Goal: Information Seeking & Learning: Learn about a topic

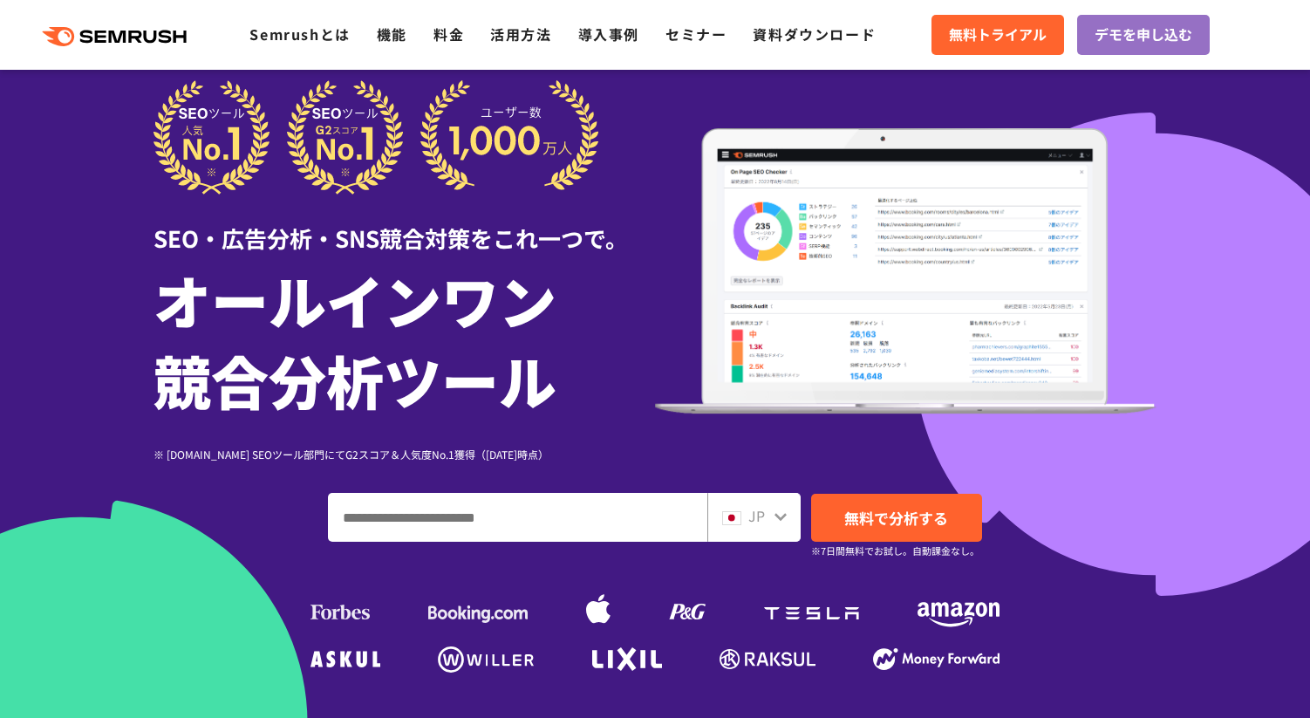
scroll to position [69, 0]
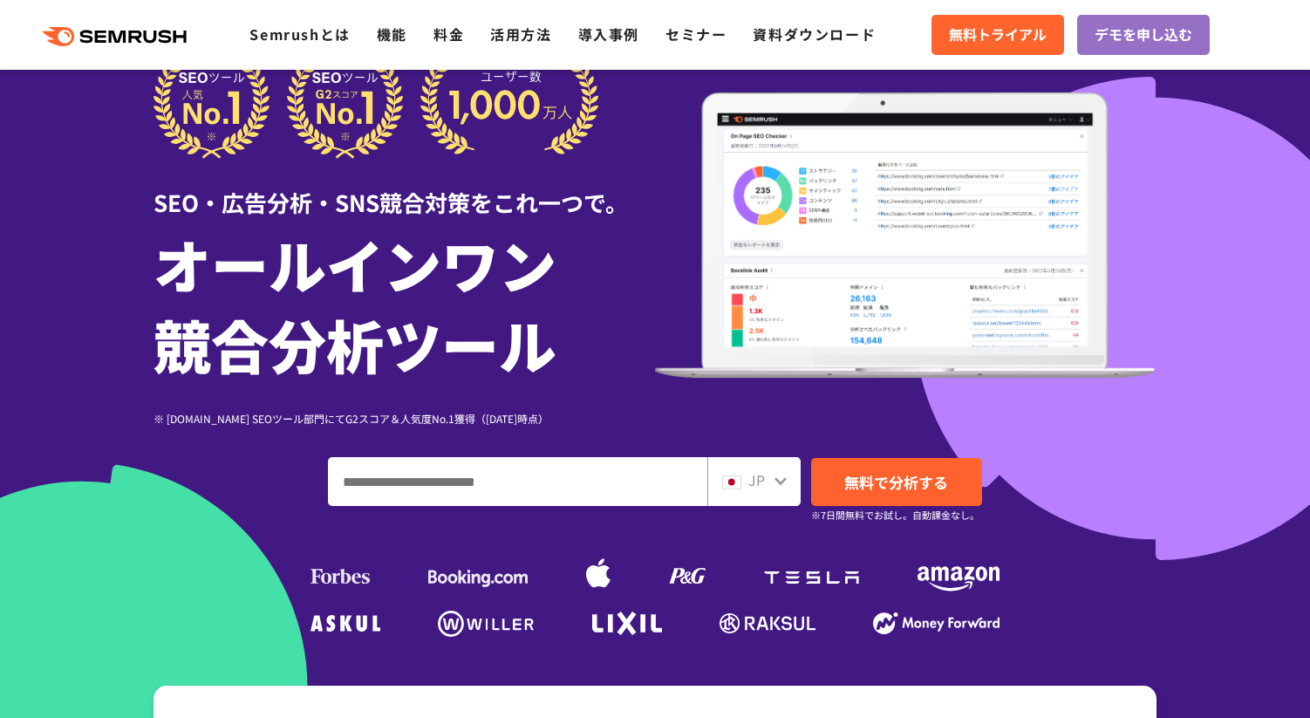
click at [511, 488] on input "ドメイン、キーワードまたはURLを入力してください" at bounding box center [518, 481] width 378 height 47
type input "***"
click at [884, 475] on span "無料で分析する" at bounding box center [896, 482] width 104 height 22
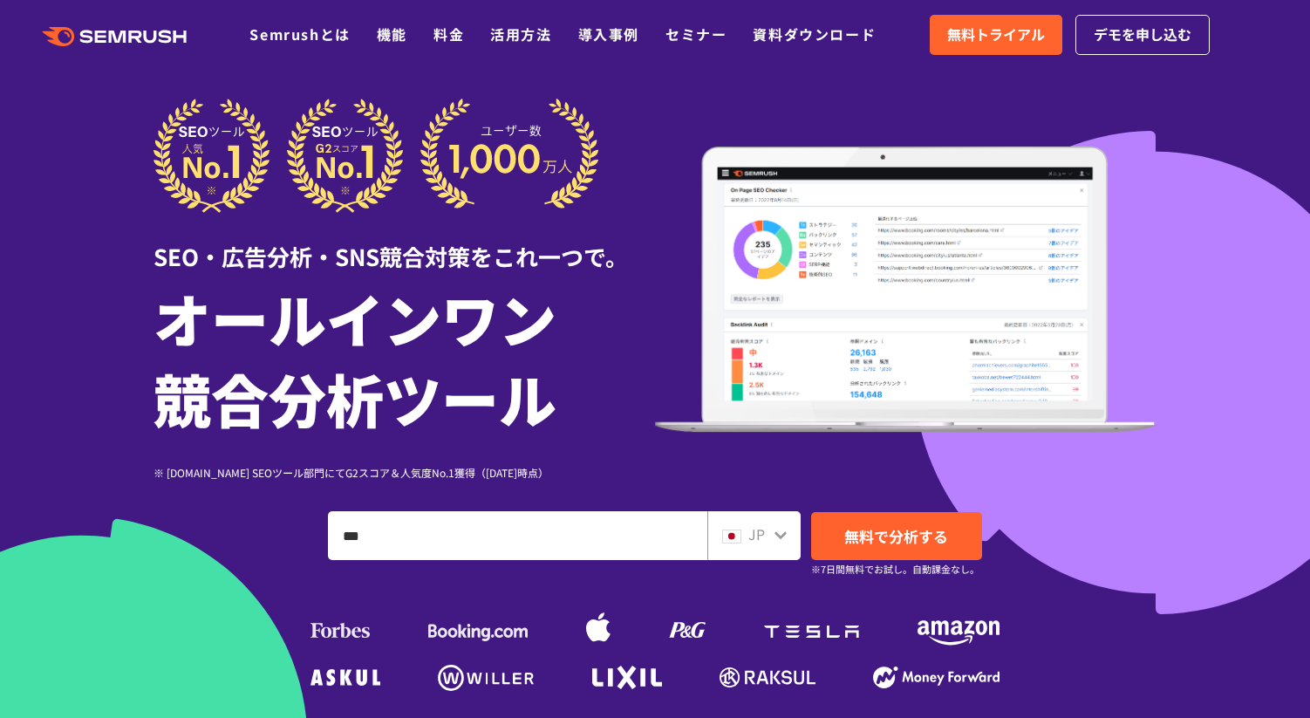
scroll to position [0, 0]
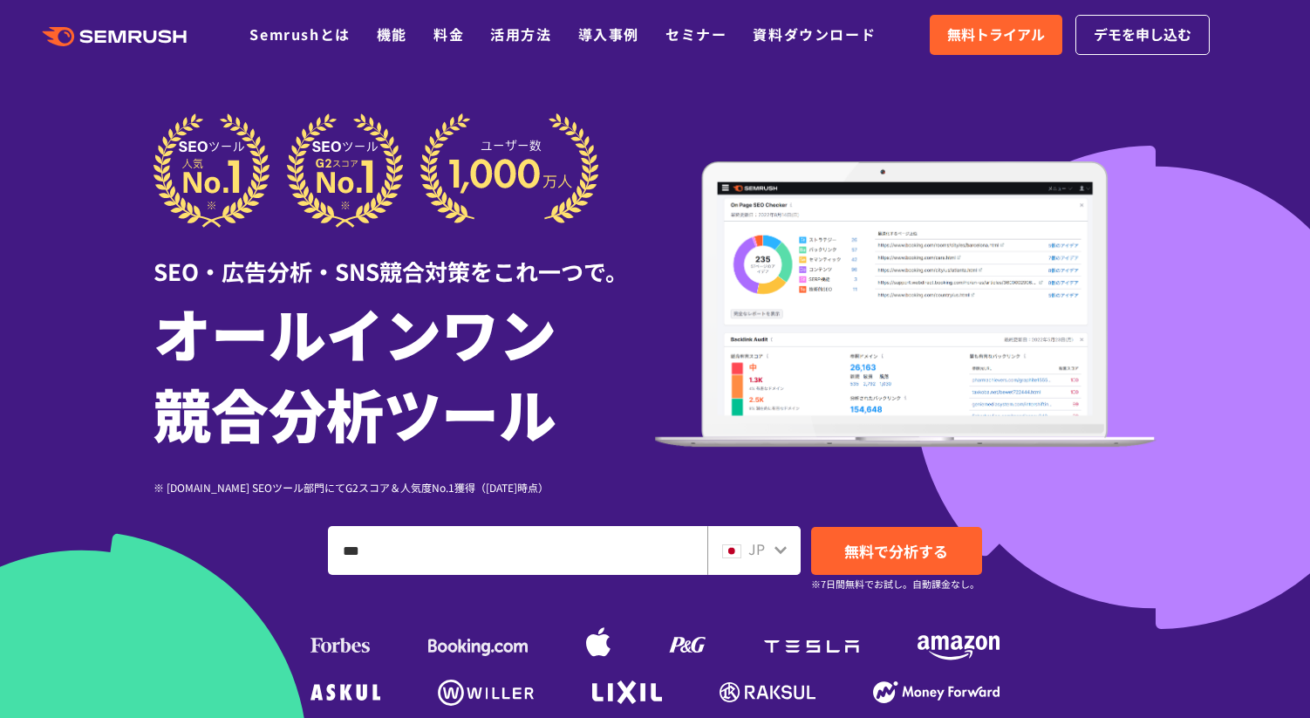
click at [967, 65] on header ".cls-1 {fill: #fff;} .cls {fill: #FF642D;} .cls {fill: #FF642D;} .cls {fill: #F…" at bounding box center [655, 35] width 1310 height 70
click at [1119, 36] on span "デモを申し込む" at bounding box center [1143, 35] width 98 height 23
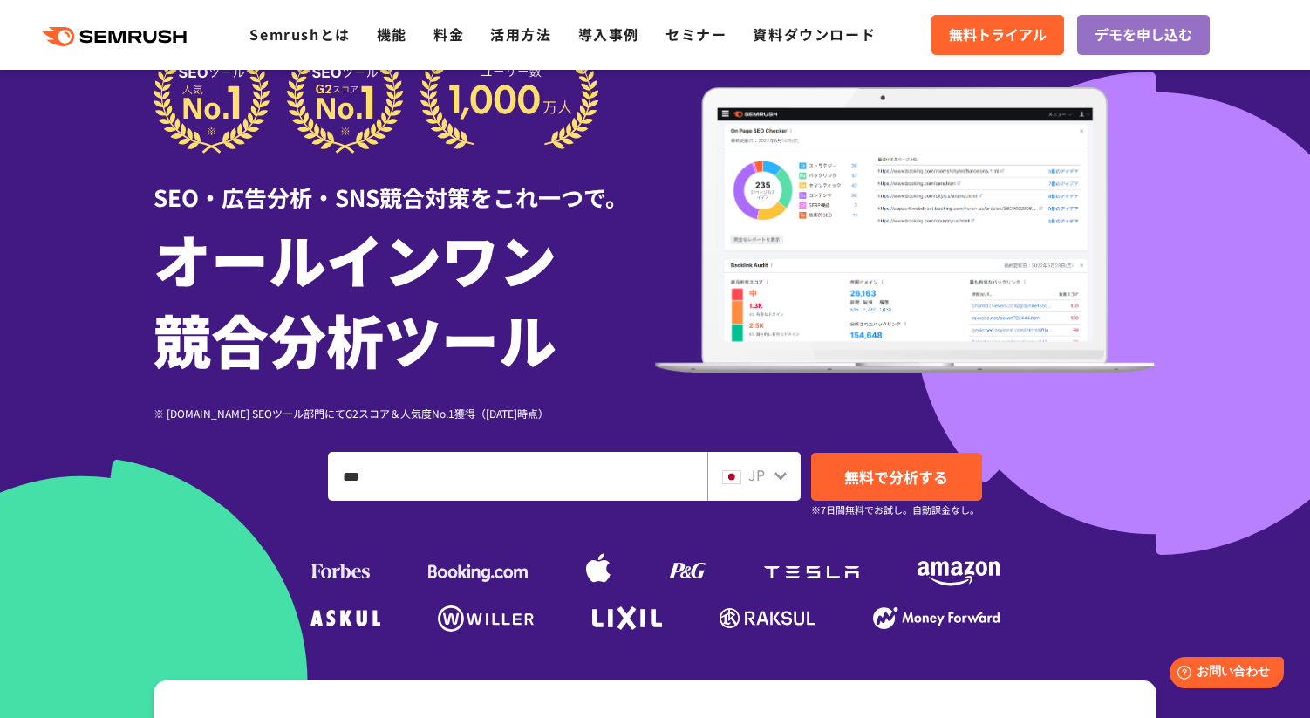
scroll to position [83, 0]
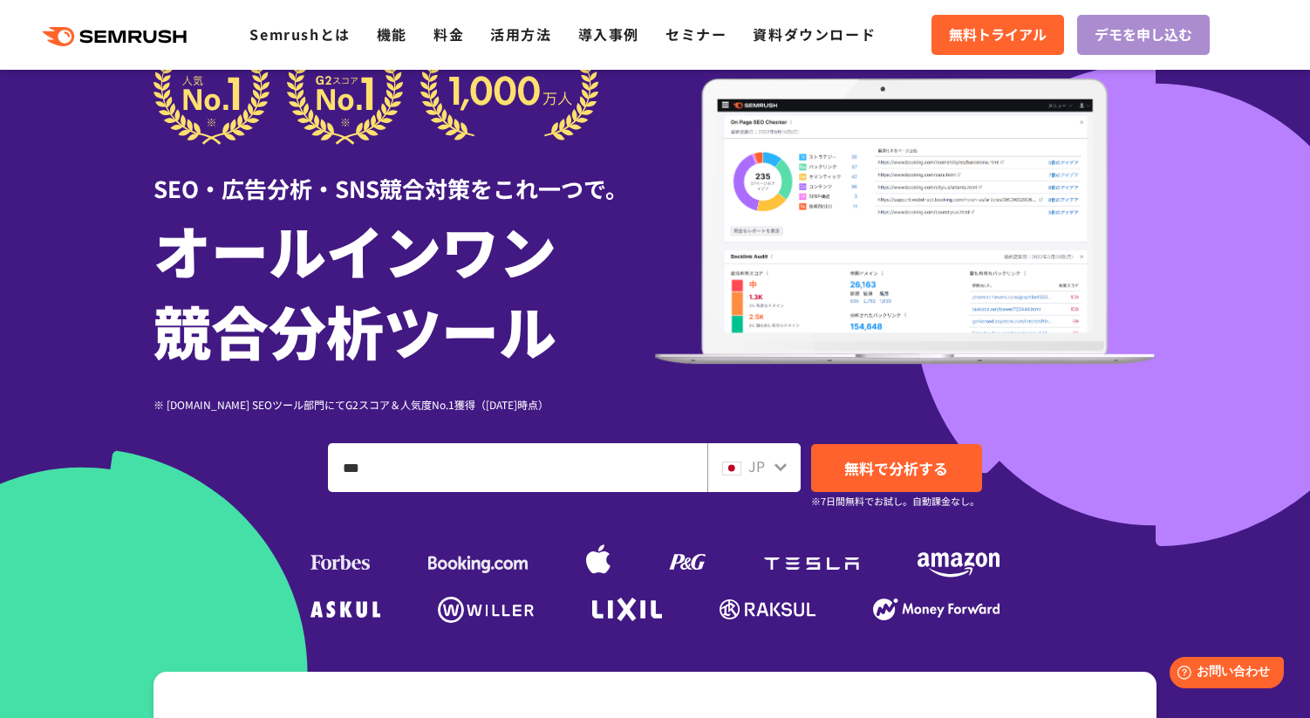
click at [1109, 45] on span "デモを申し込む" at bounding box center [1144, 35] width 98 height 23
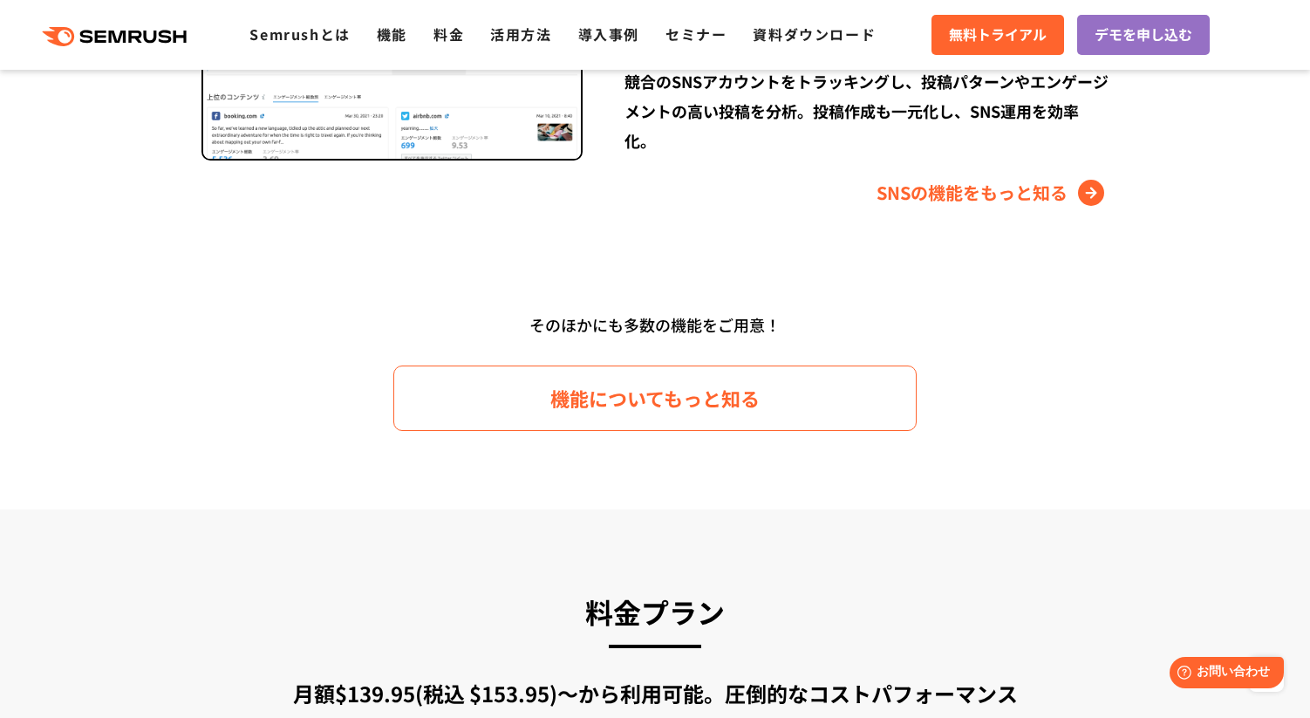
scroll to position [2555, 0]
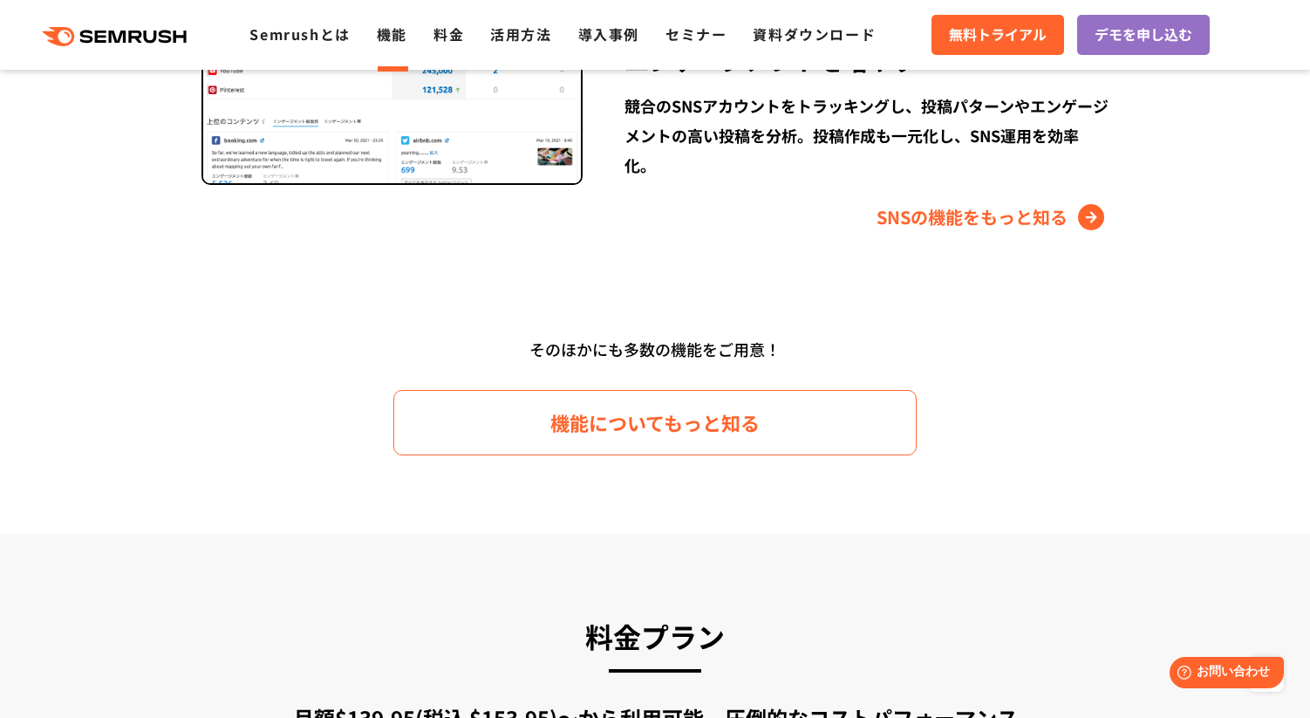
click at [402, 38] on link "機能" at bounding box center [392, 34] width 31 height 21
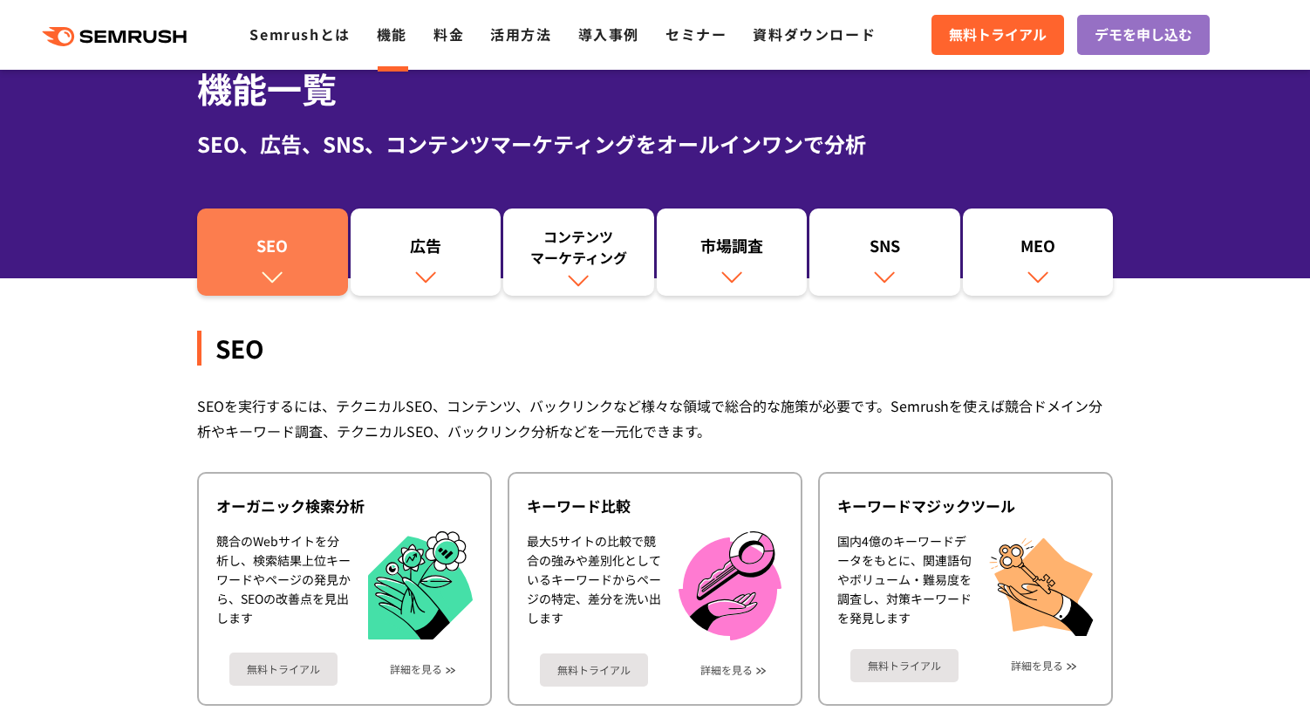
click at [275, 270] on img at bounding box center [272, 276] width 23 height 23
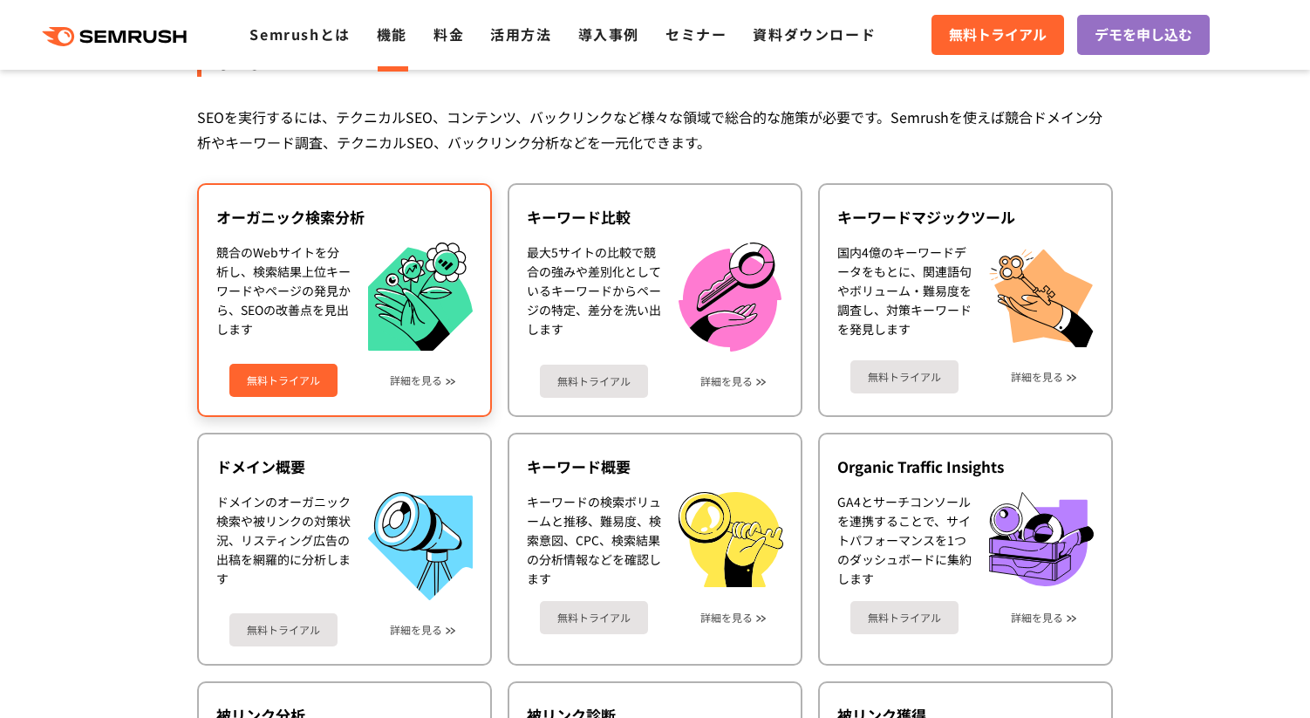
scroll to position [389, 0]
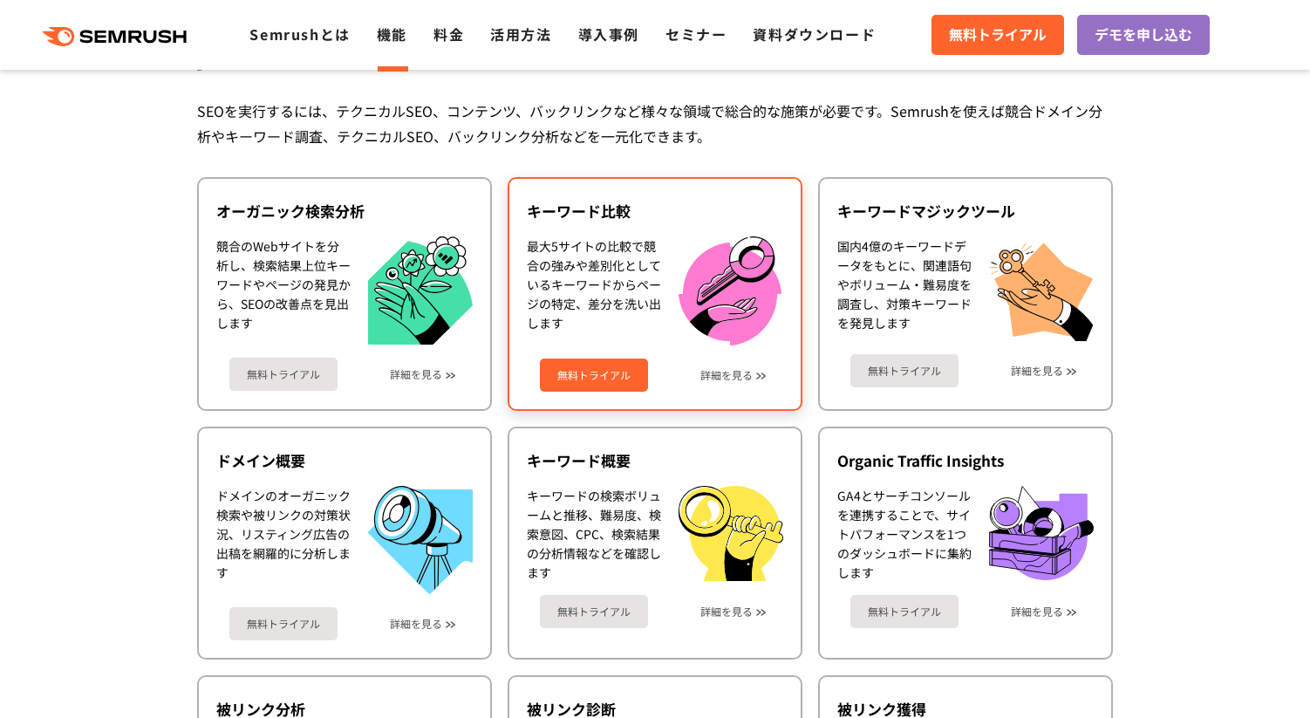
click at [637, 379] on link "無料トライアル" at bounding box center [594, 375] width 108 height 33
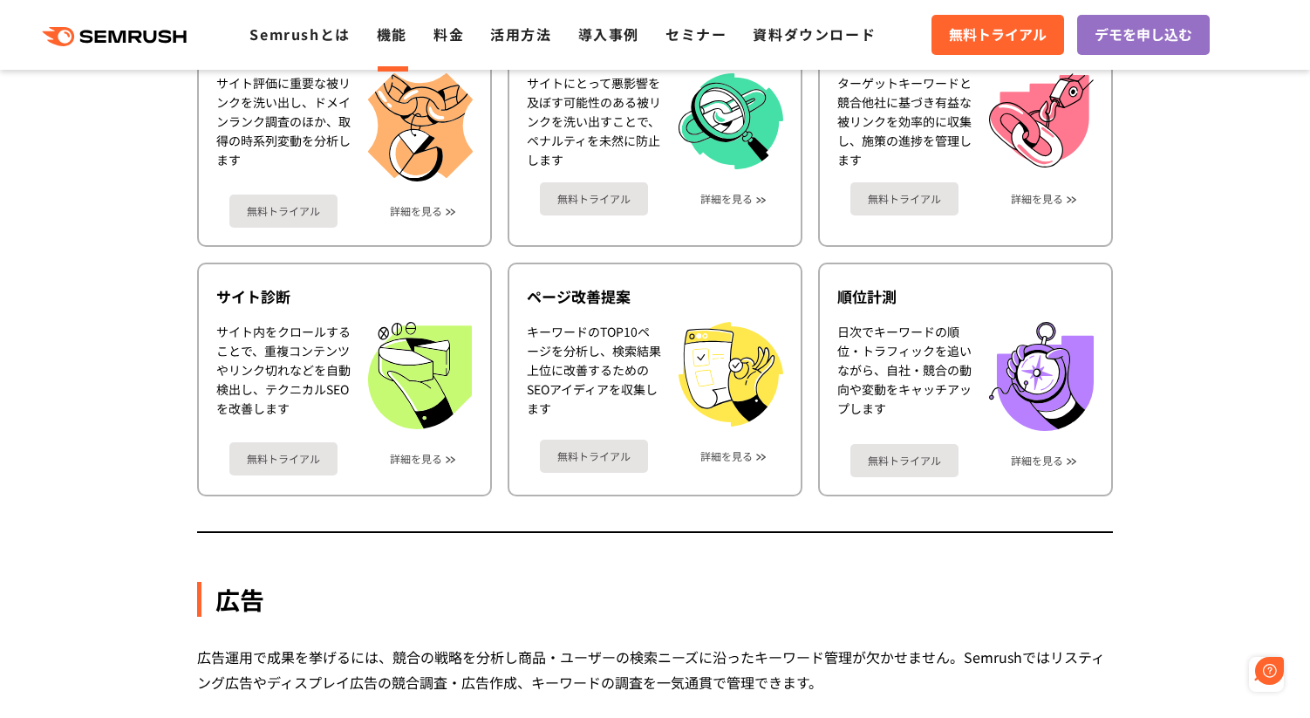
scroll to position [0, 0]
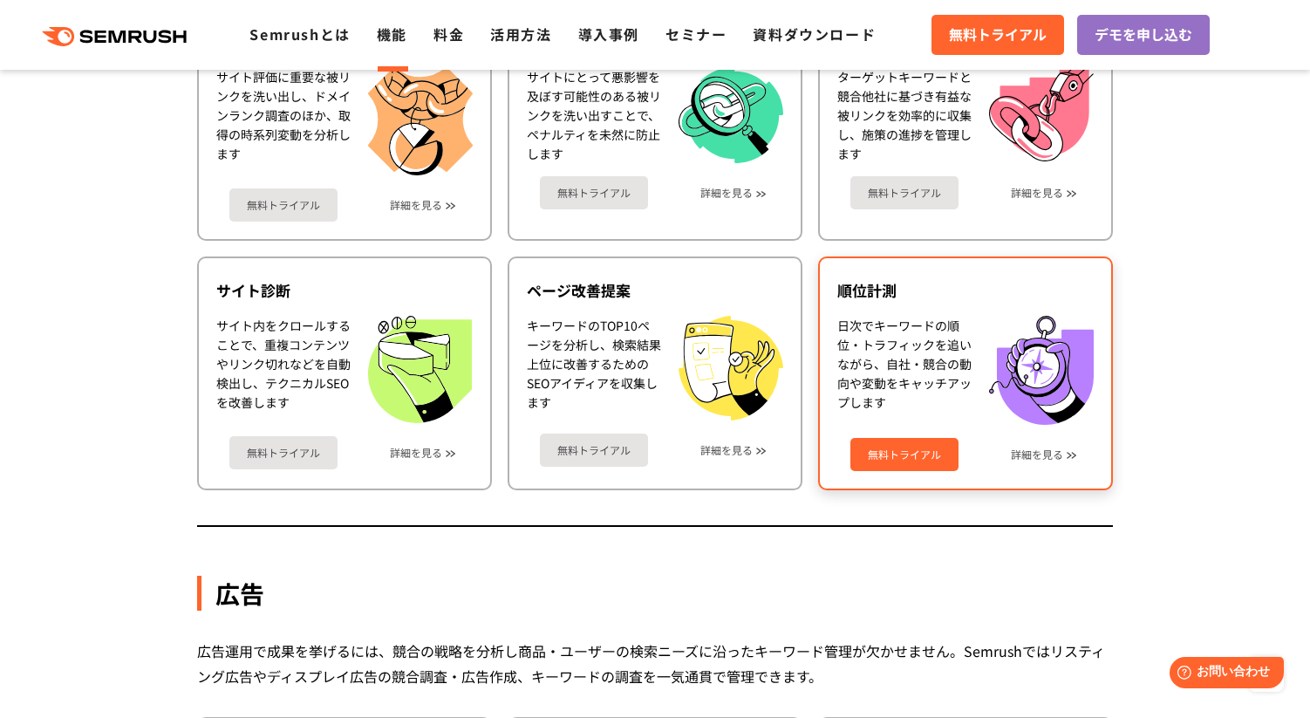
click at [905, 351] on div "日次でキーワードの順位・トラフィックを追いながら、自社・競合の動向や変動をキャッチアップします" at bounding box center [904, 370] width 134 height 109
click at [901, 444] on link "無料トライアル" at bounding box center [905, 454] width 108 height 33
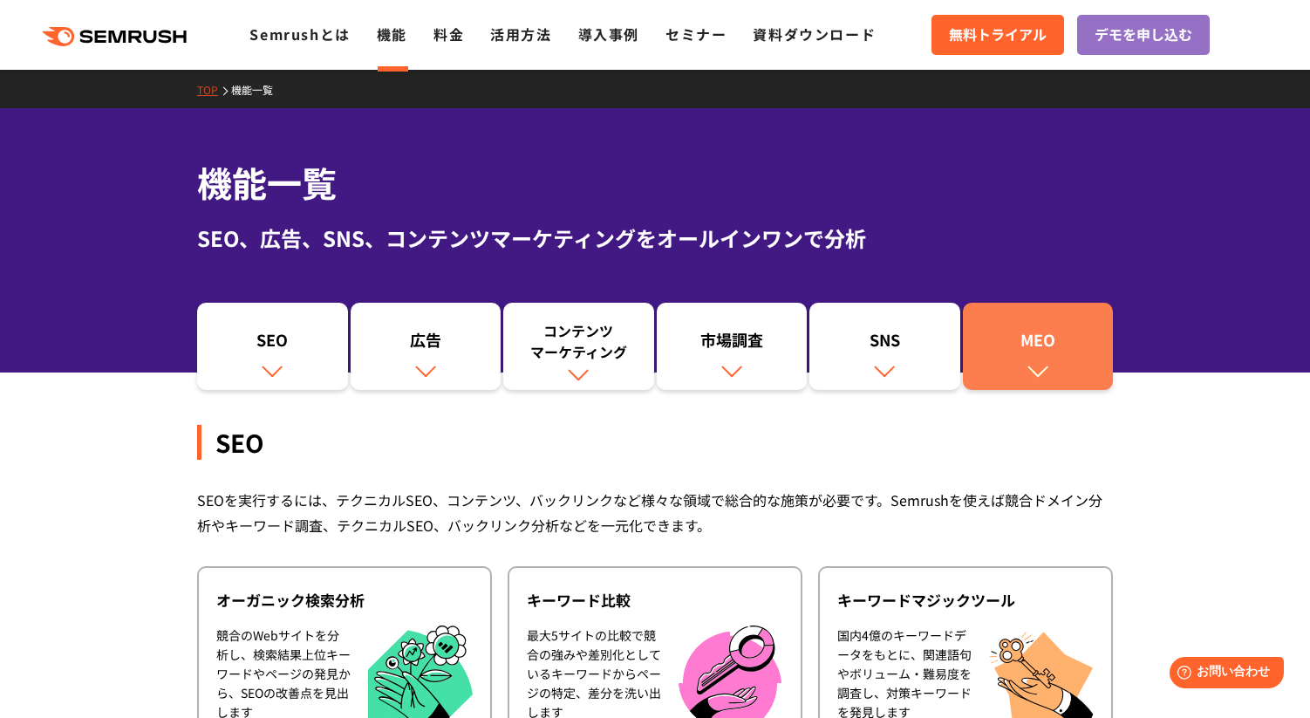
click at [1028, 354] on div "MEO" at bounding box center [1038, 344] width 133 height 30
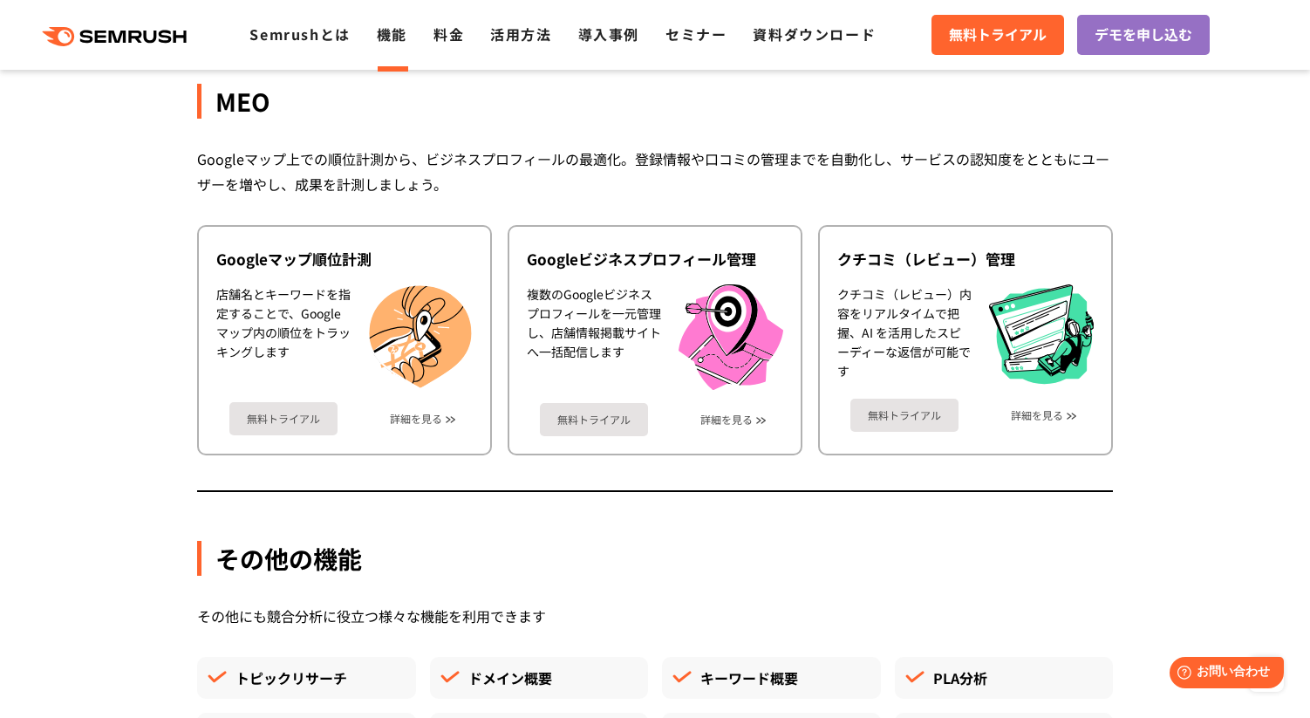
scroll to position [4376, 0]
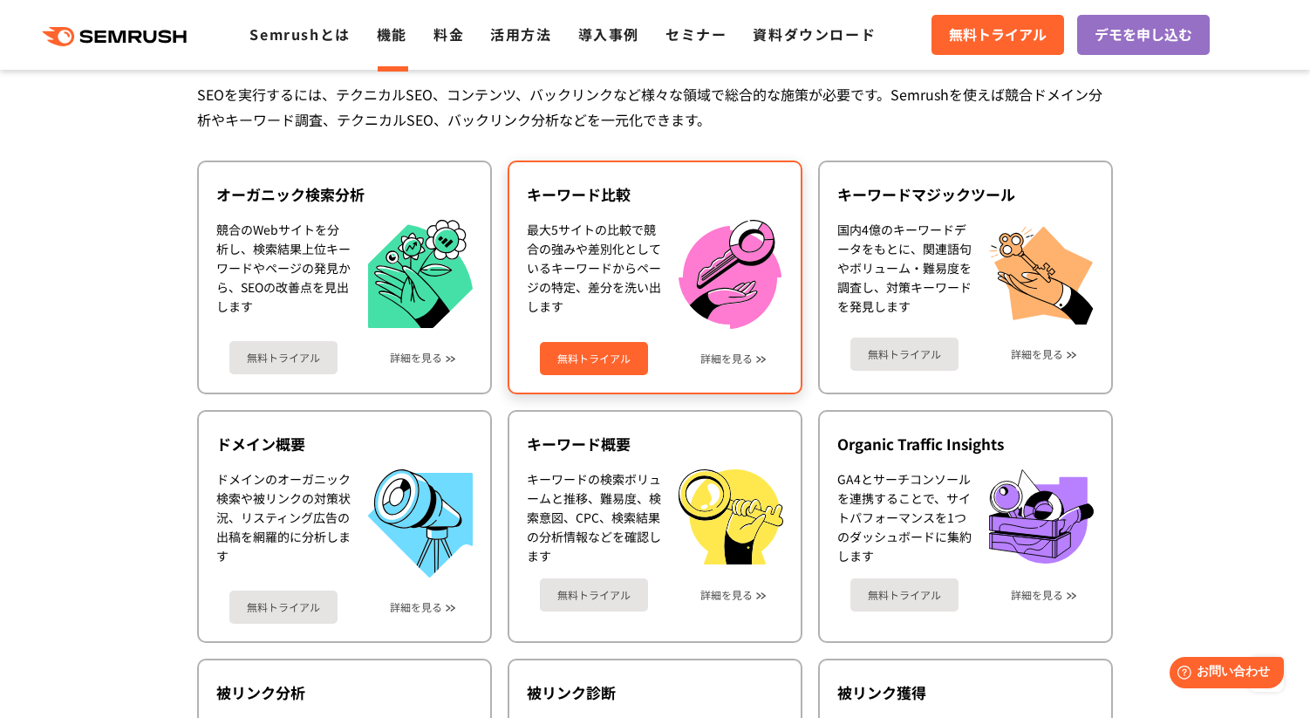
scroll to position [389, 0]
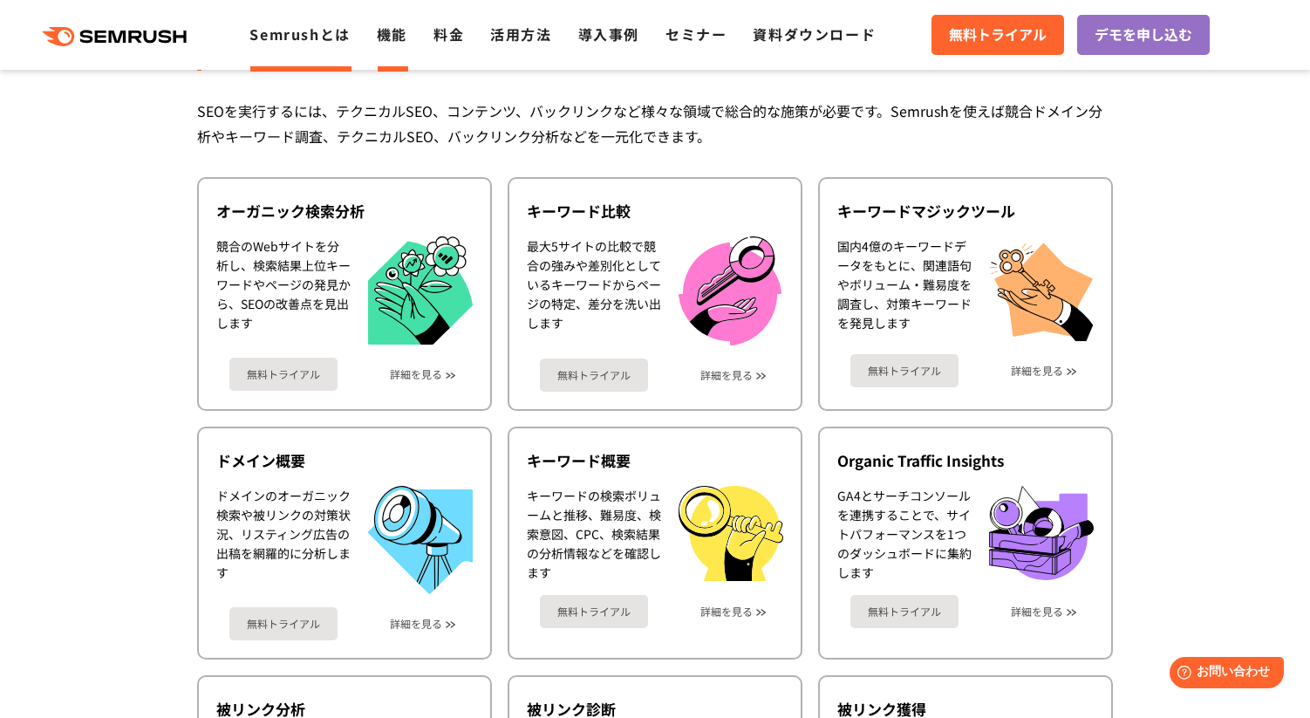
click at [304, 42] on link "Semrushとは" at bounding box center [299, 34] width 100 height 21
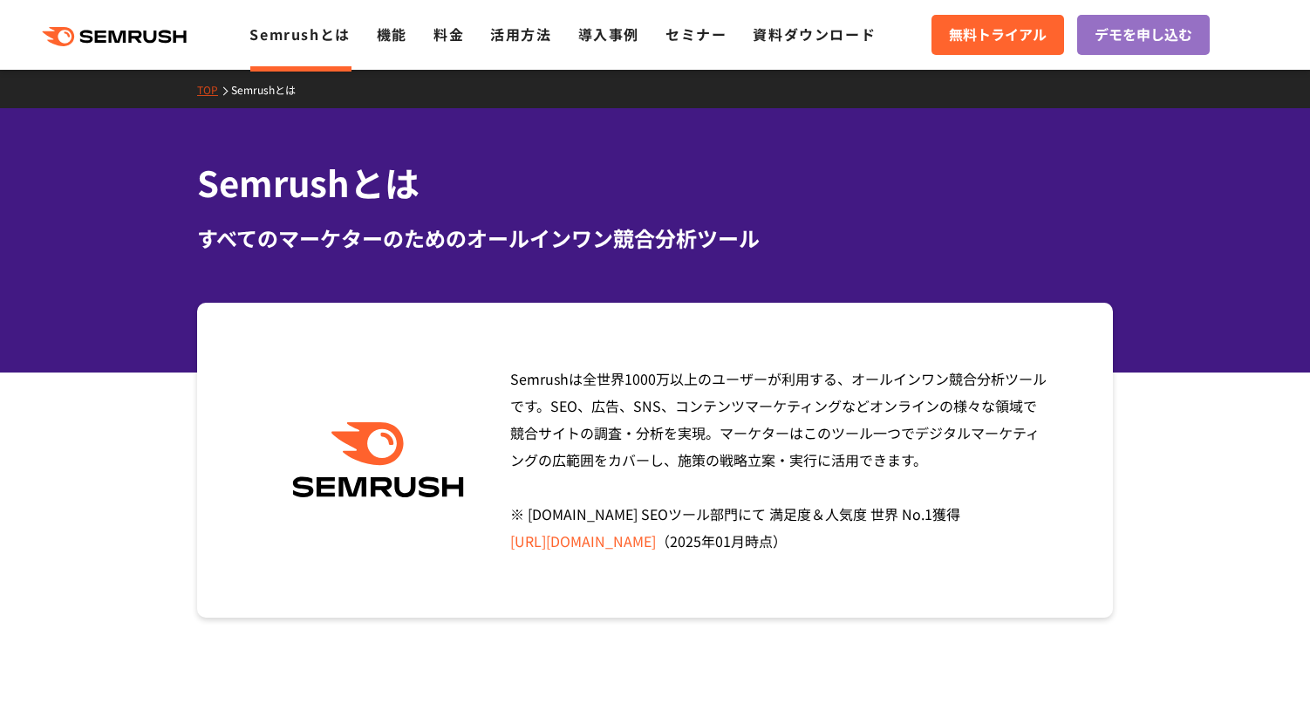
click at [664, 37] on ul "Semrushとは 機能 料金 活用方法 導入事例 セミナー 資料ダウンロード" at bounding box center [575, 35] width 653 height 23
click at [782, 34] on link "資料ダウンロード" at bounding box center [814, 34] width 123 height 21
